Goal: Understand process/instructions

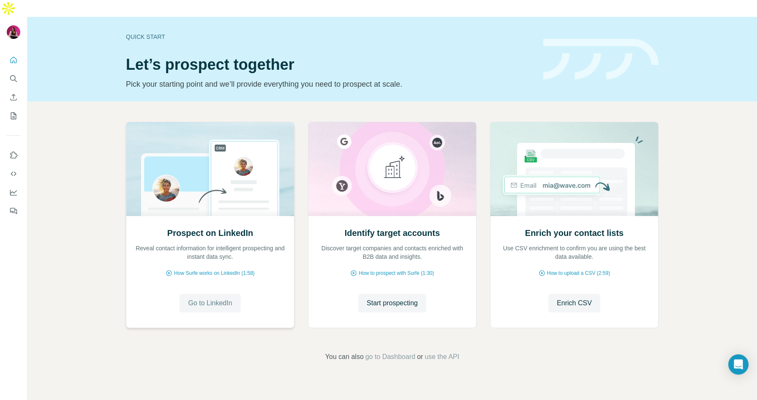
click at [210, 298] on span "Go to LinkedIn" at bounding box center [210, 303] width 44 height 10
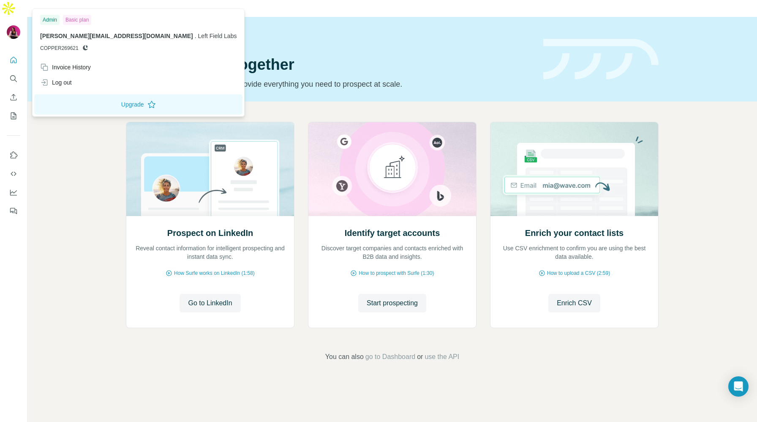
click at [12, 25] on img at bounding box center [14, 32] width 14 height 14
click at [15, 52] on button "Quick start" at bounding box center [14, 59] width 14 height 15
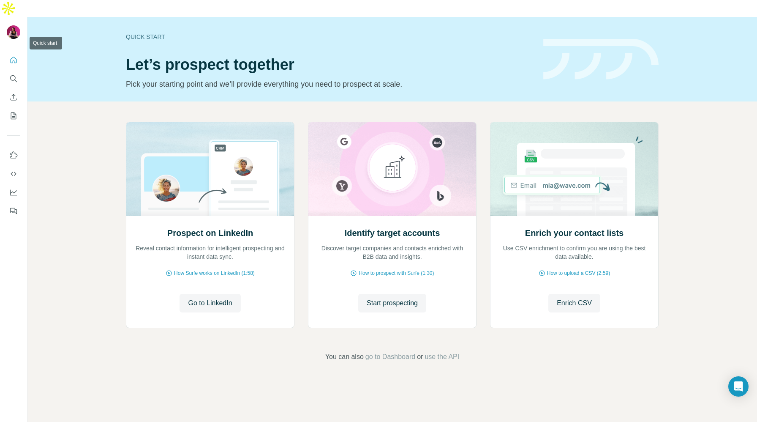
click at [7, 52] on button "Quick start" at bounding box center [14, 59] width 14 height 15
click at [11, 56] on icon "Quick start" at bounding box center [13, 60] width 8 height 8
click at [13, 151] on icon "Use Surfe on LinkedIn" at bounding box center [13, 155] width 8 height 8
click at [14, 169] on icon "Use Surfe API" at bounding box center [13, 173] width 8 height 8
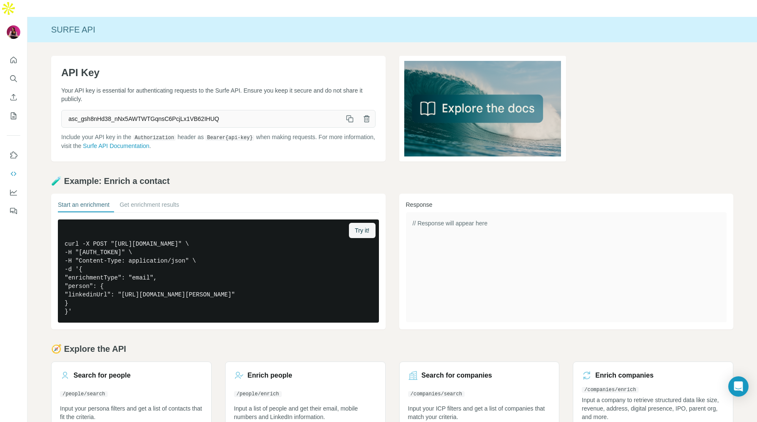
click at [349, 117] on icon "button" at bounding box center [350, 119] width 5 height 5
click at [351, 115] on icon "button" at bounding box center [350, 119] width 8 height 8
drag, startPoint x: 230, startPoint y: 99, endPoint x: 65, endPoint y: 102, distance: 165.7
click at [65, 111] on span "asc_gsh8nHd38_nNx5AWTWTGqnsC6PcjLx1VB62IHUQ" at bounding box center [202, 118] width 280 height 15
copy span "asc_gsh8nHd38_nNx5AWTWTGqnsC6PcjLx1VB62IHUQ"
